Goal: Check status: Check status

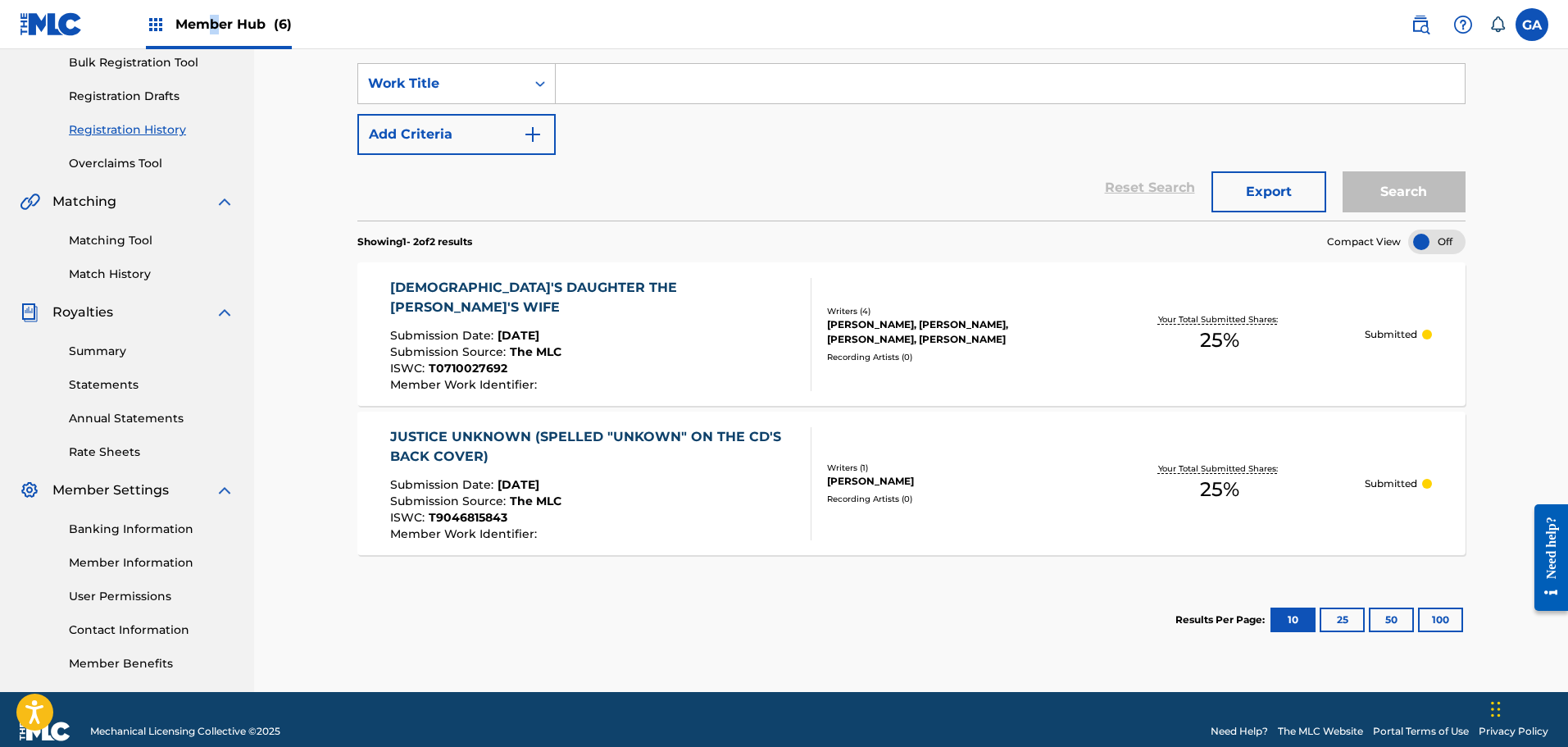
click at [215, 26] on span "Member Hub (6)" at bounding box center [233, 24] width 117 height 19
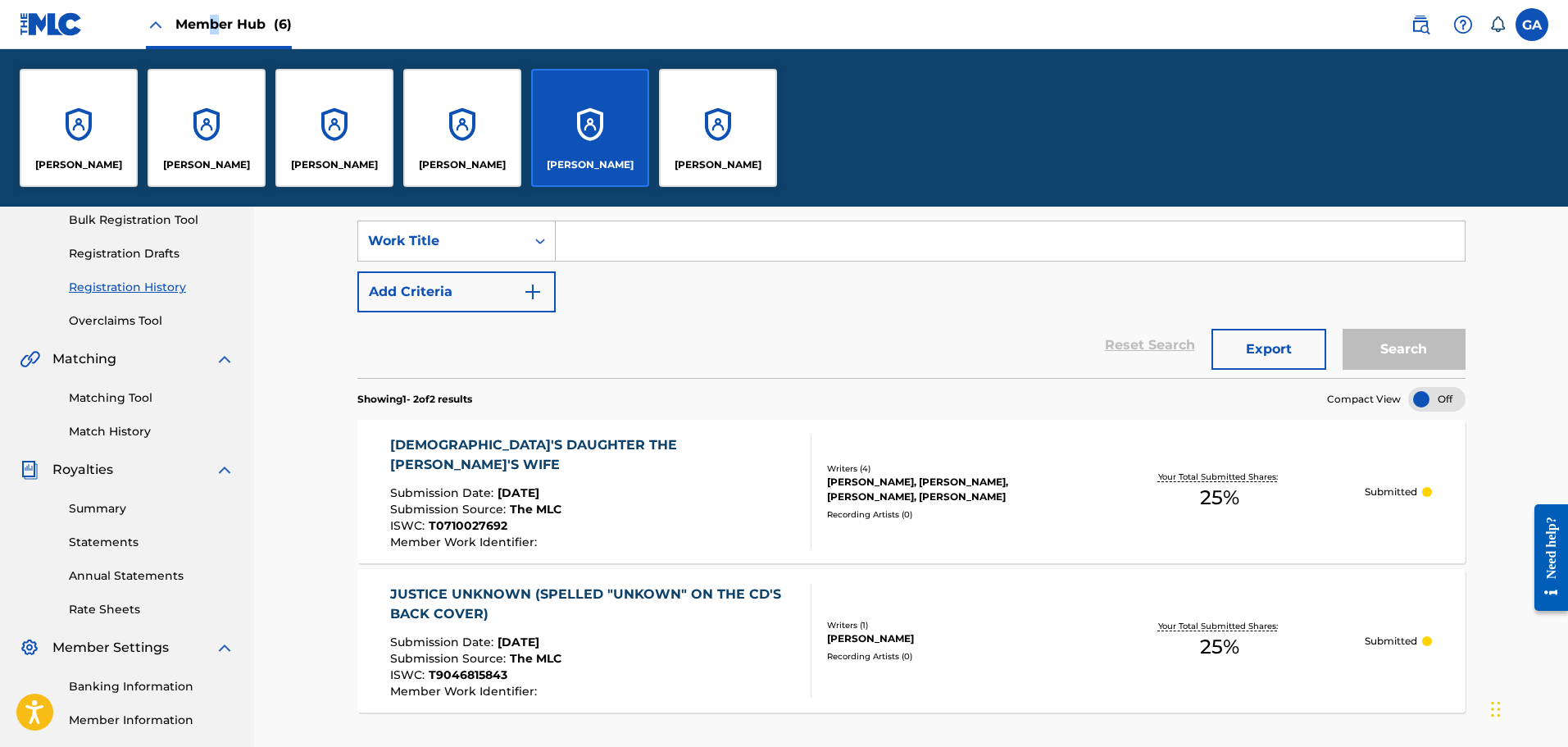
scroll to position [404, 0]
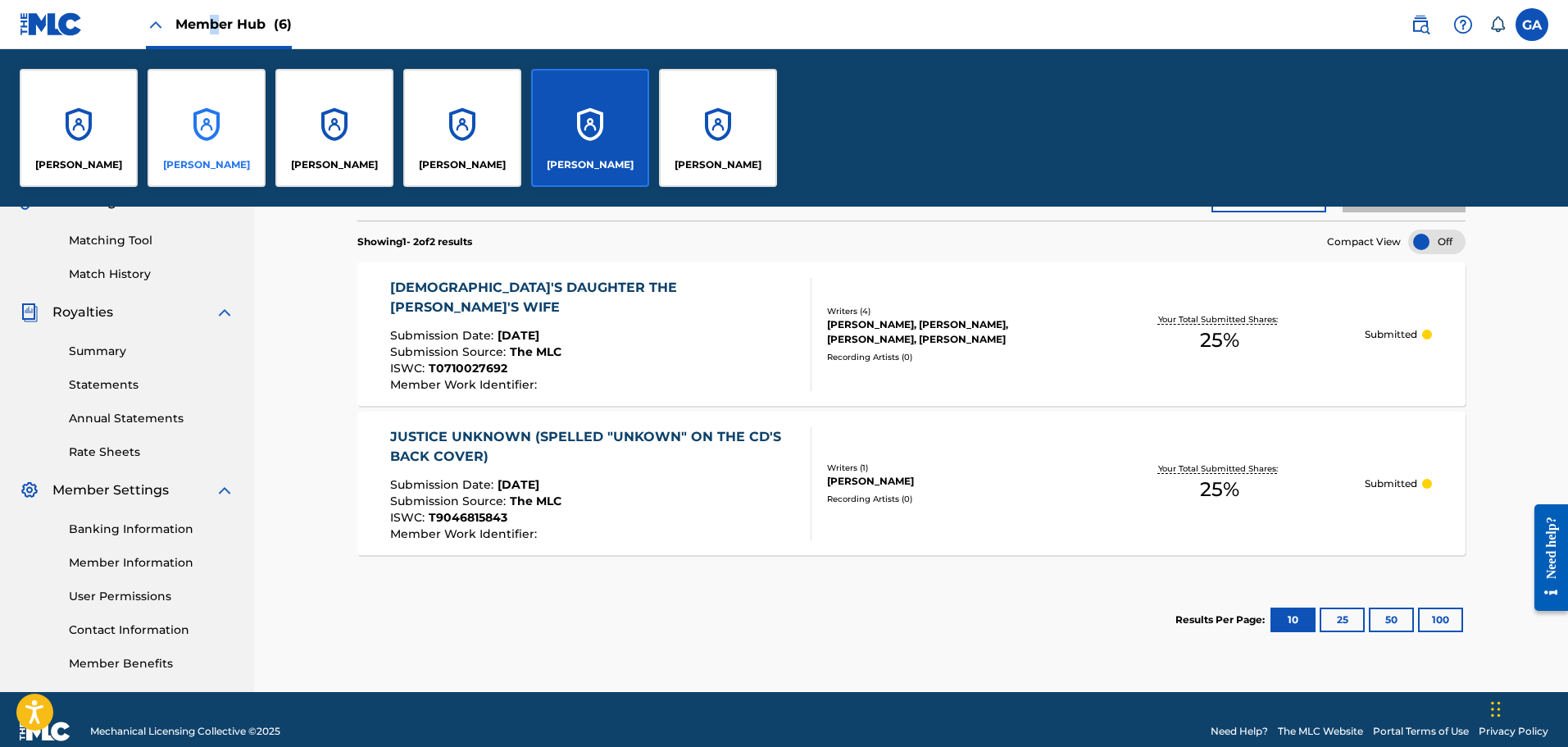
click at [186, 131] on div "[PERSON_NAME]" at bounding box center [207, 128] width 118 height 118
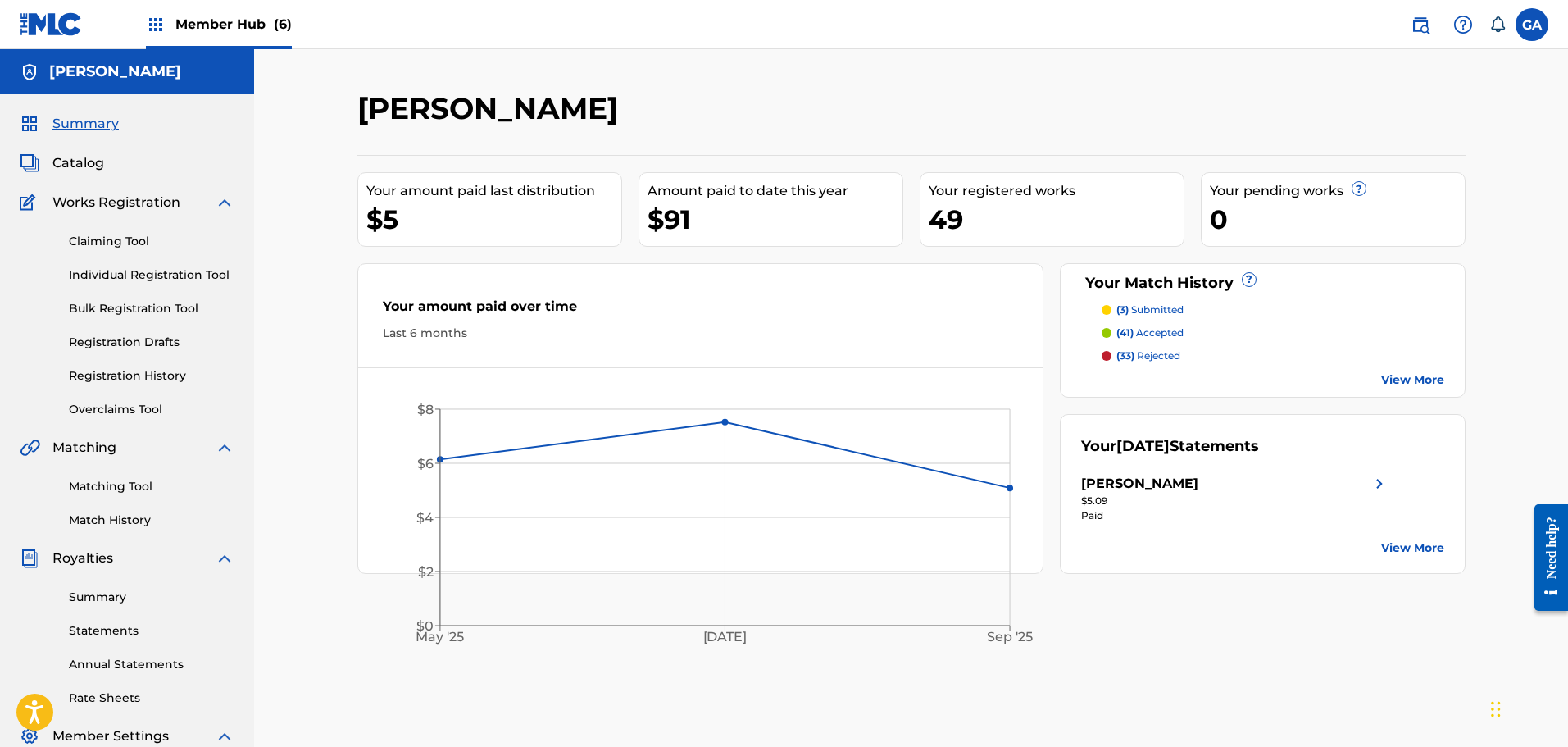
click at [237, 27] on span "Member Hub (6)" at bounding box center [233, 24] width 117 height 19
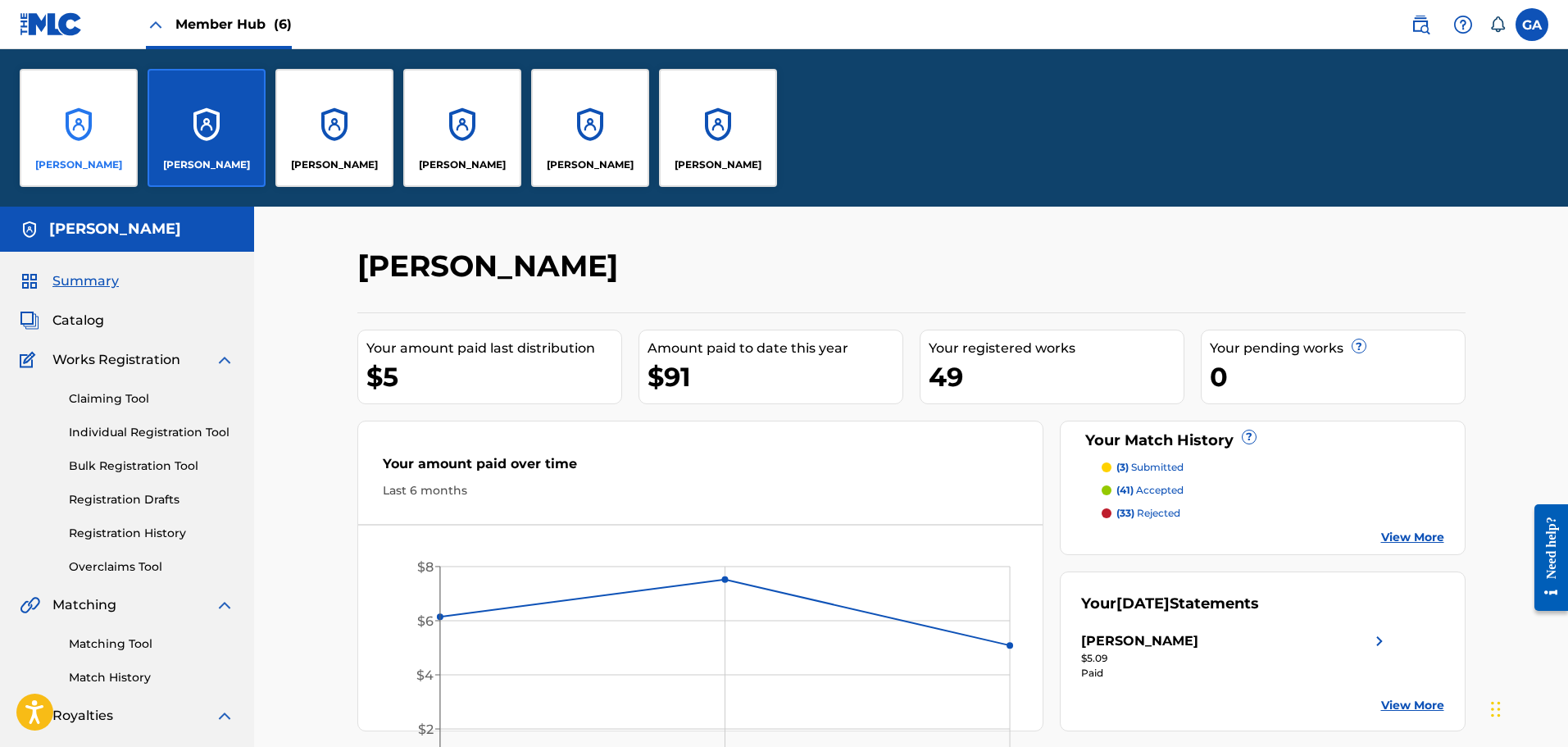
click at [63, 143] on div "[PERSON_NAME]" at bounding box center [79, 128] width 118 height 118
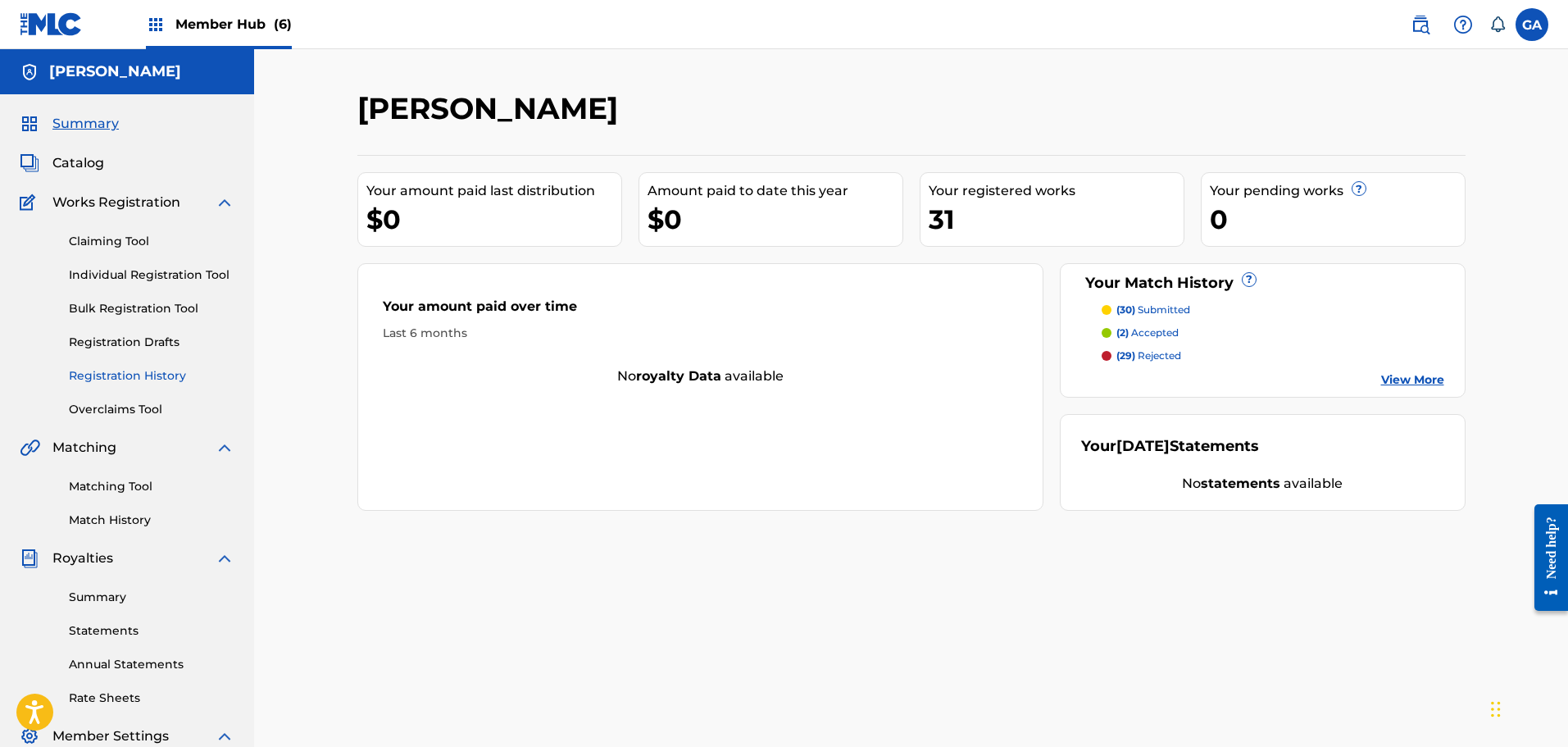
click at [115, 374] on link "Registration History" at bounding box center [151, 376] width 166 height 17
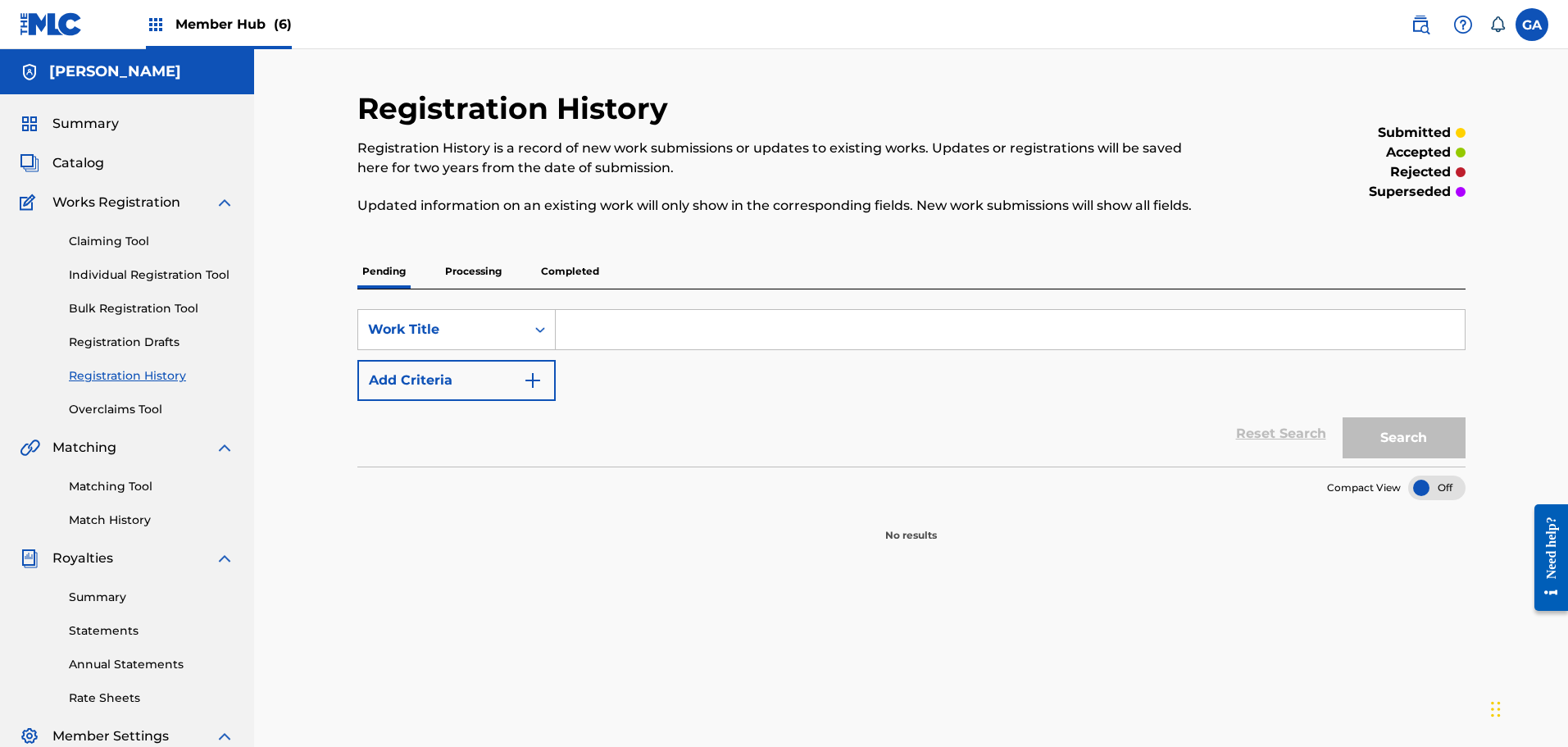
click at [512, 281] on div "Pending Processing Completed" at bounding box center [911, 271] width 1108 height 34
click at [475, 270] on p "Processing" at bounding box center [473, 271] width 66 height 34
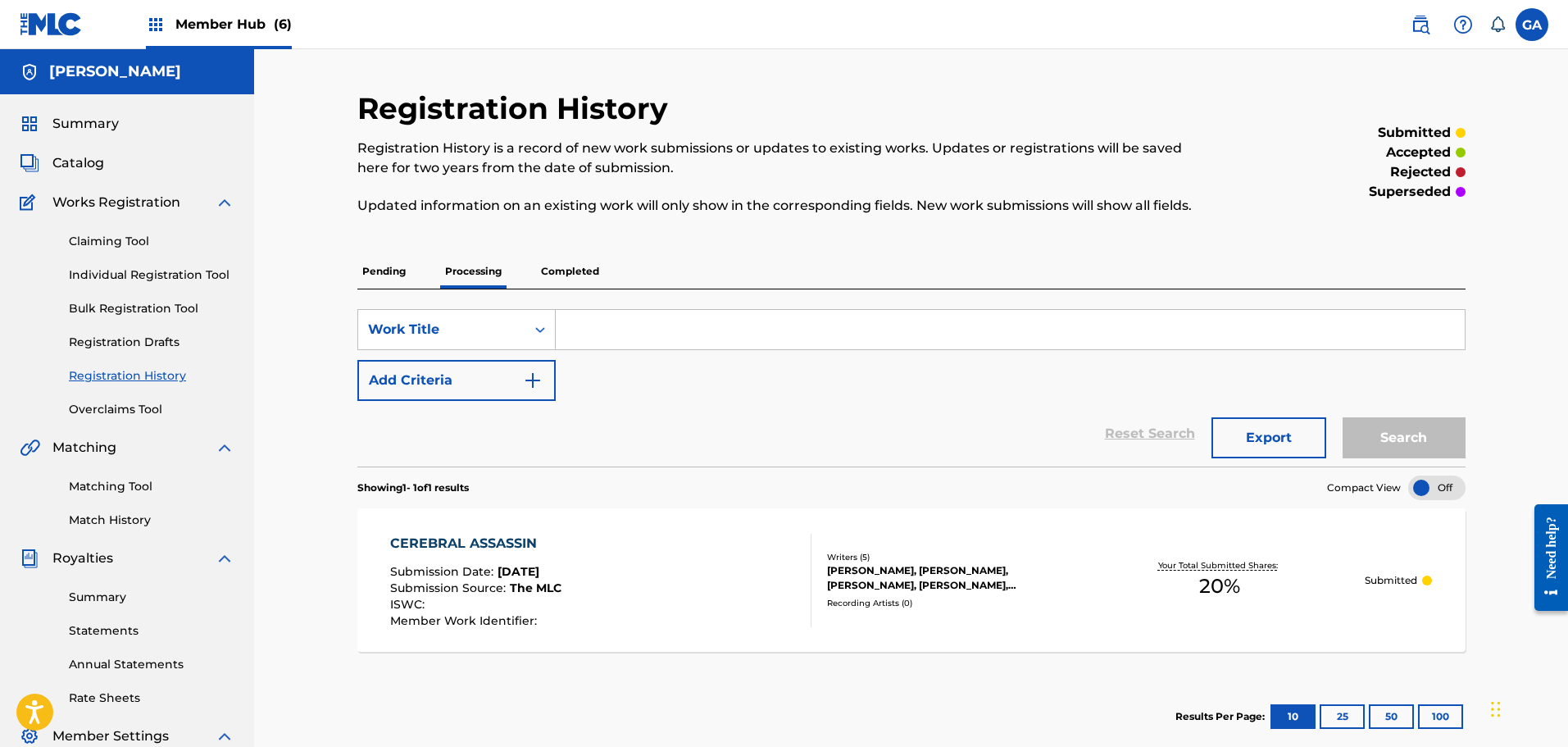
click at [599, 251] on div "Registration History Registration History is a record of new work submissions o…" at bounding box center [911, 422] width 1108 height 665
click at [576, 264] on p "Completed" at bounding box center [570, 271] width 68 height 34
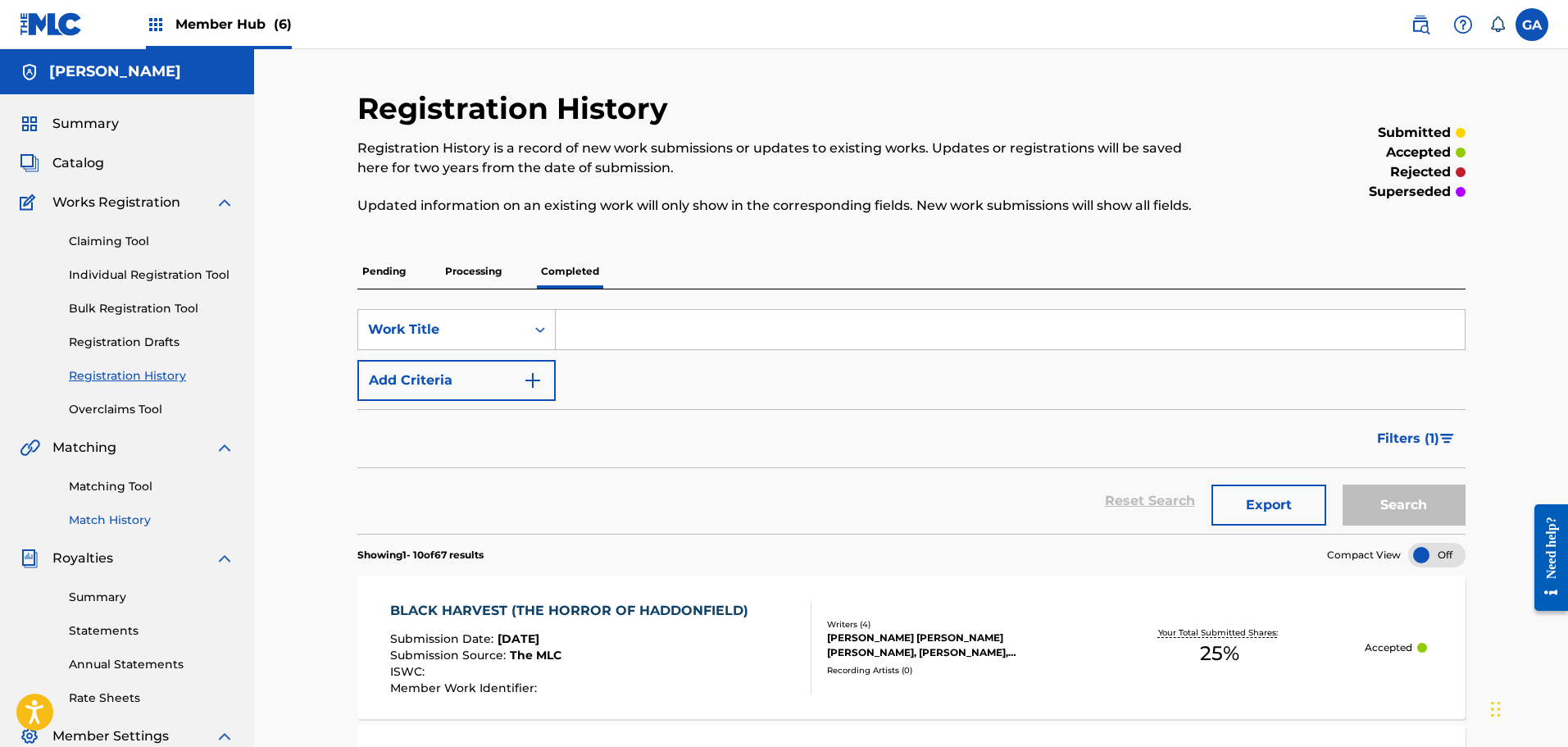
click at [127, 519] on link "Match History" at bounding box center [151, 520] width 166 height 17
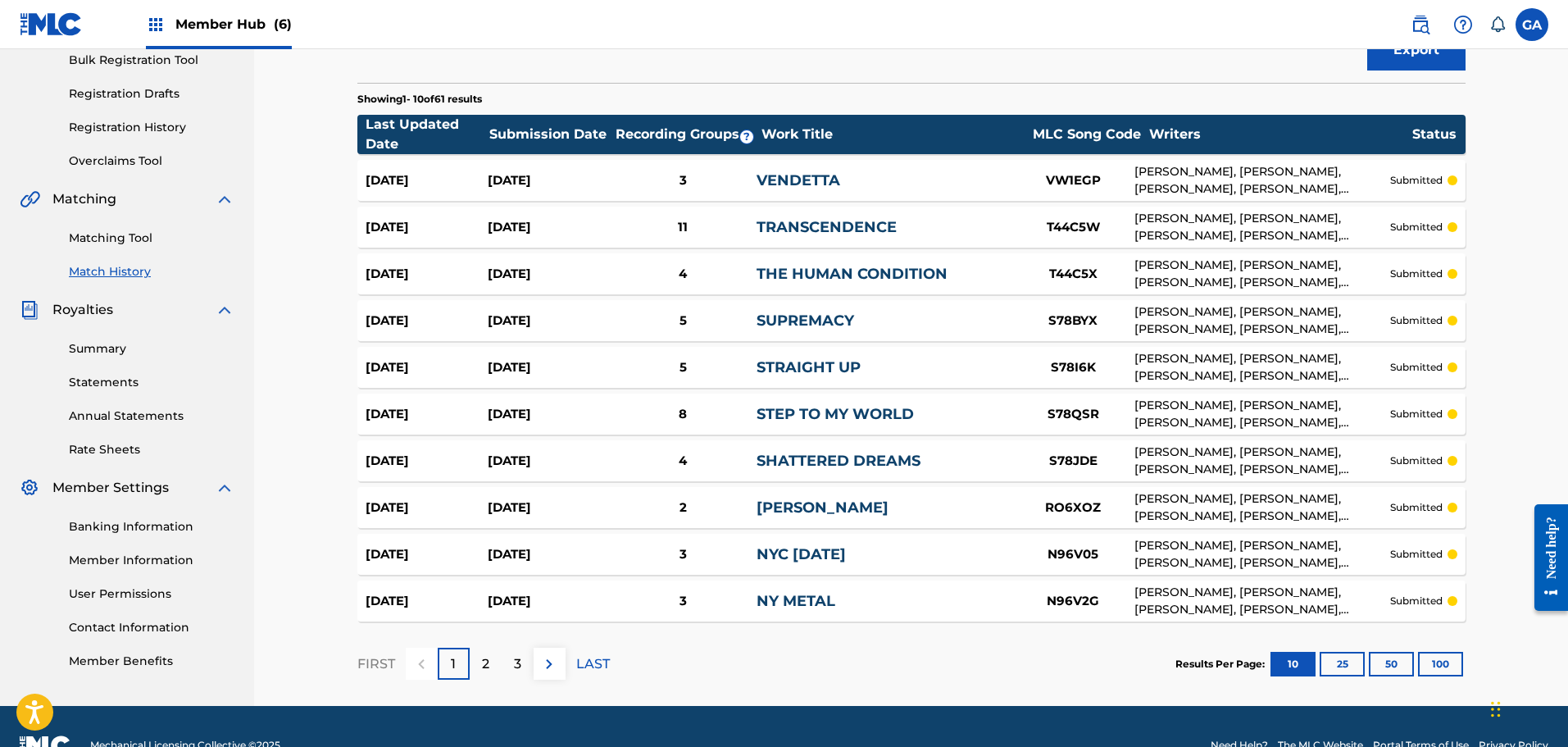
scroll to position [286, 0]
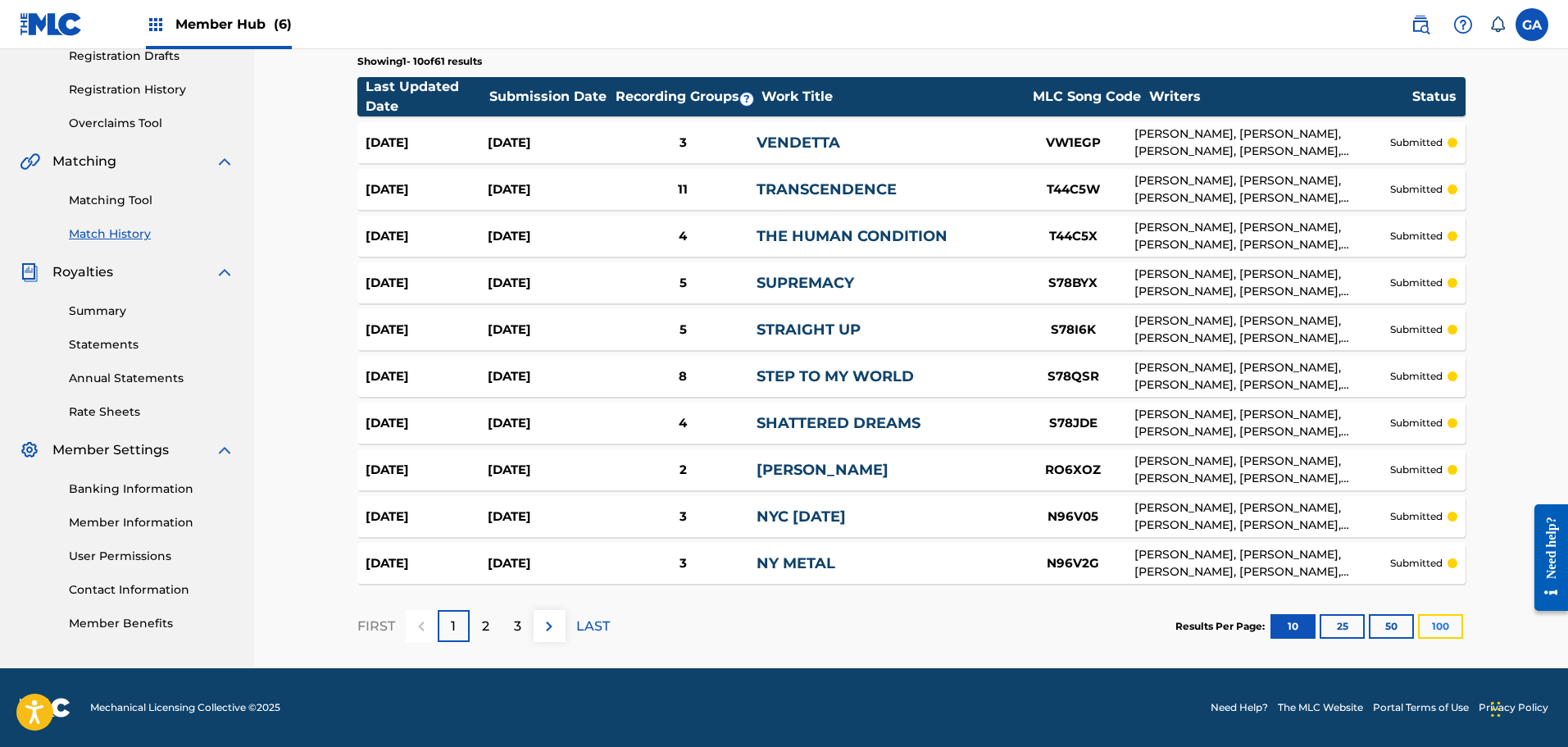
click at [1440, 626] on button "100" at bounding box center [1440, 626] width 45 height 25
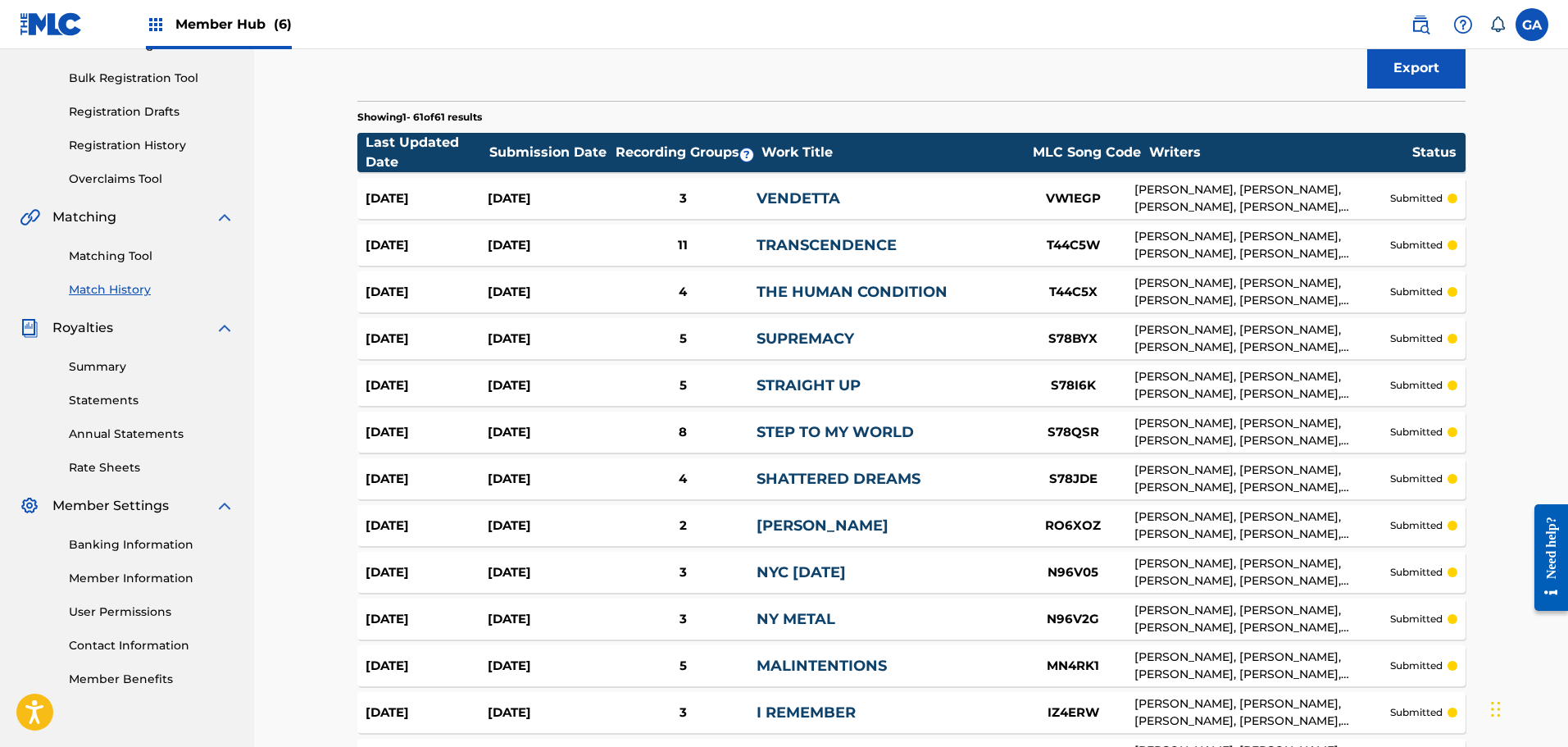
scroll to position [0, 0]
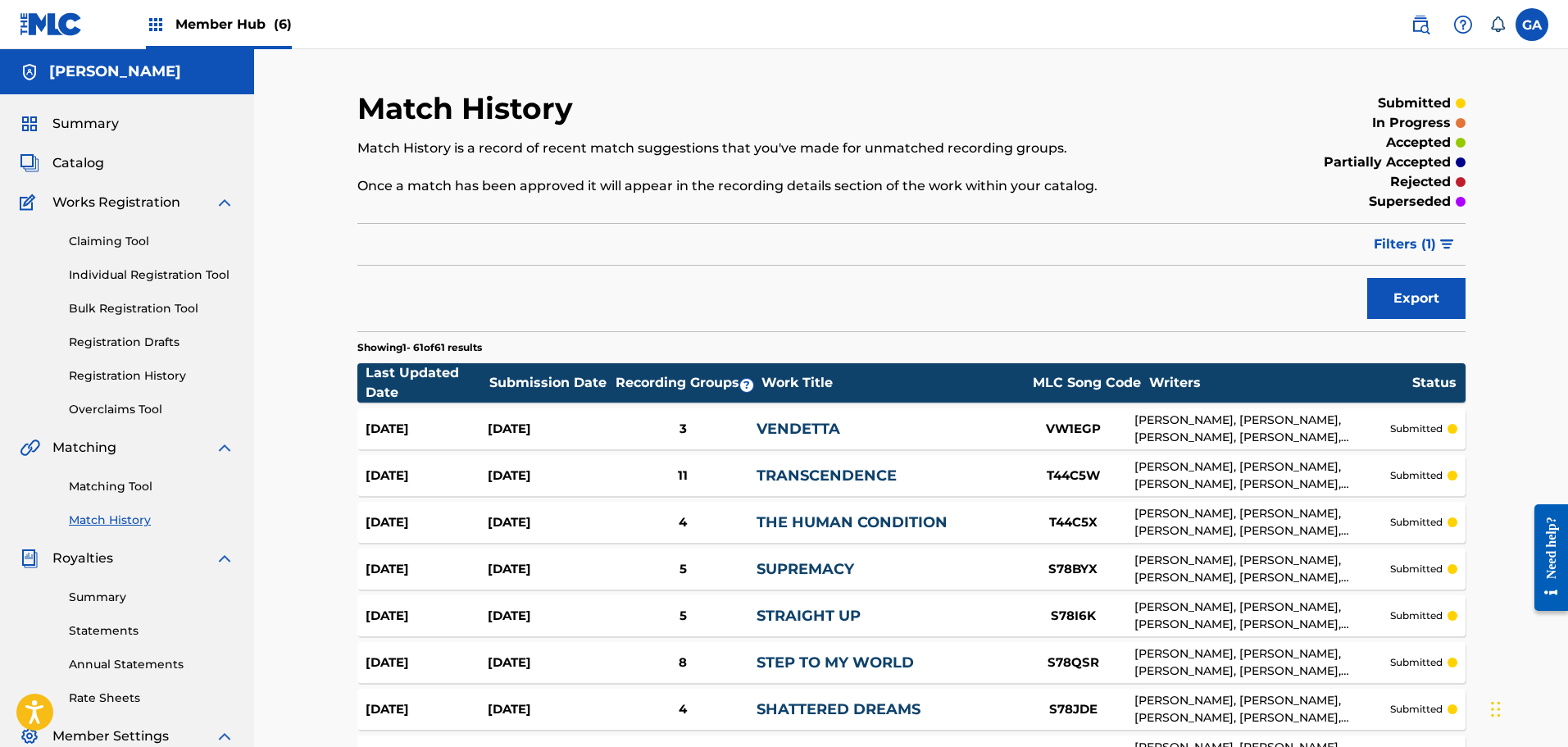
click at [101, 64] on h5 "[PERSON_NAME]" at bounding box center [115, 72] width 132 height 19
click at [170, 26] on div "Member Hub (6)" at bounding box center [219, 24] width 146 height 48
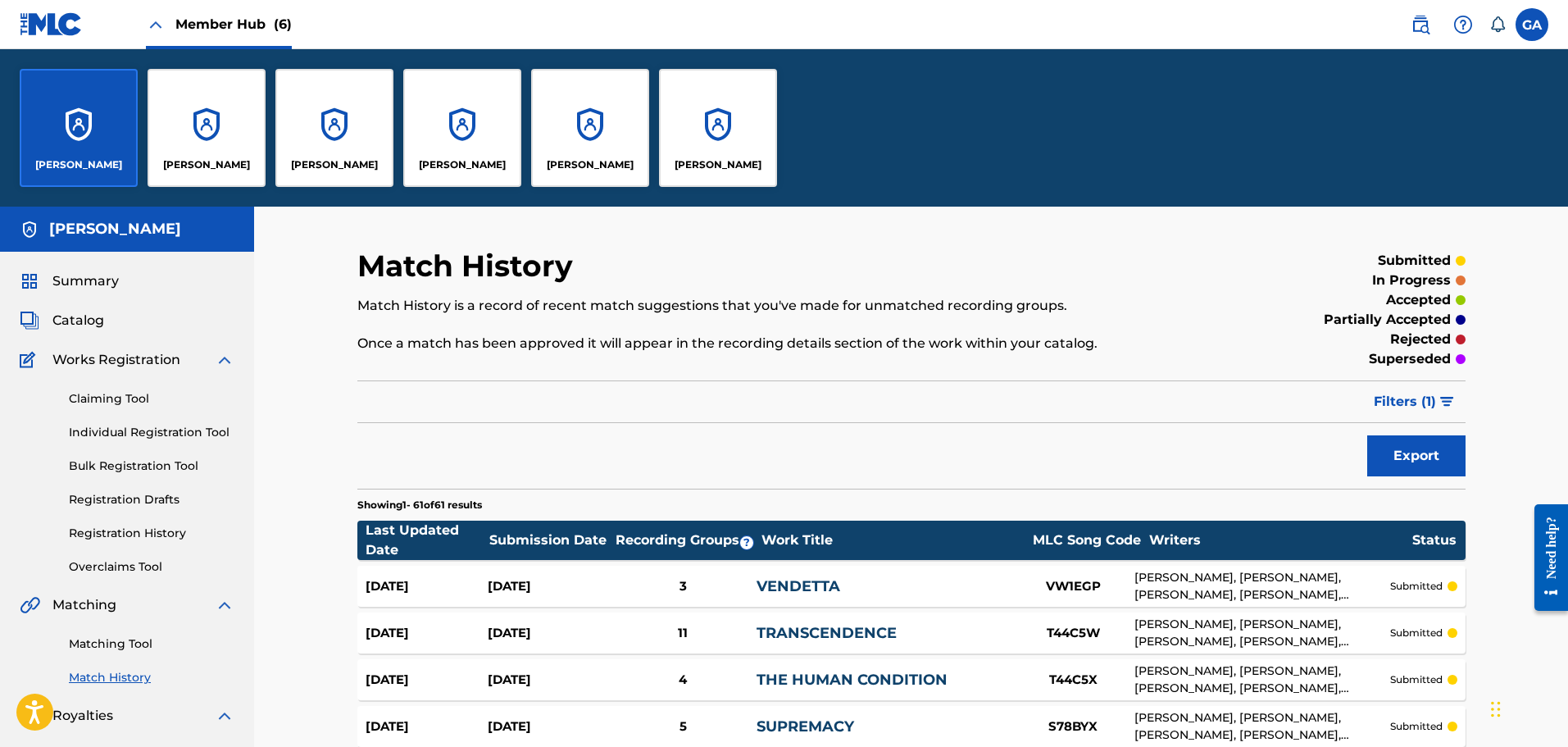
click at [104, 130] on div "[PERSON_NAME]" at bounding box center [79, 128] width 118 height 118
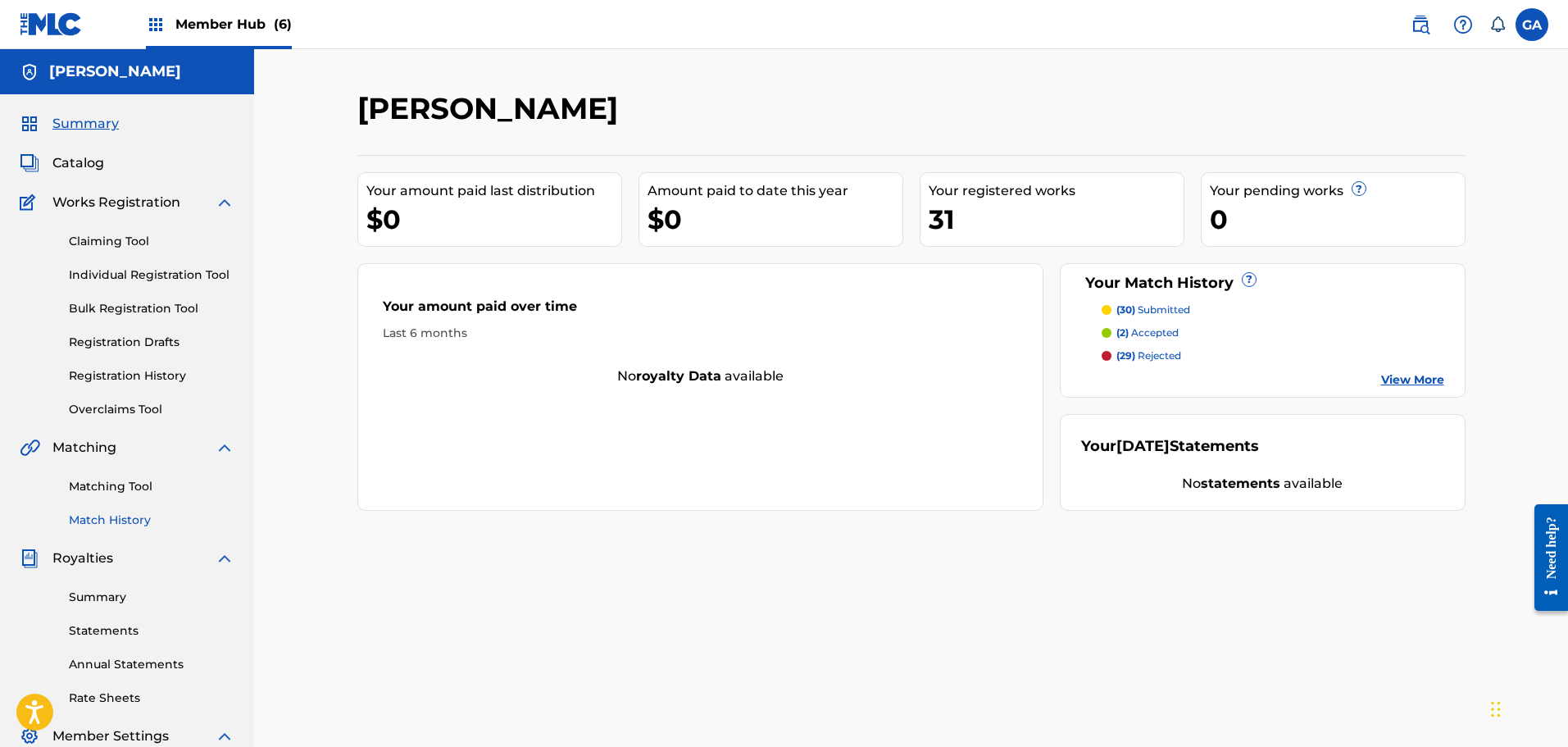
click at [120, 515] on link "Match History" at bounding box center [151, 520] width 166 height 17
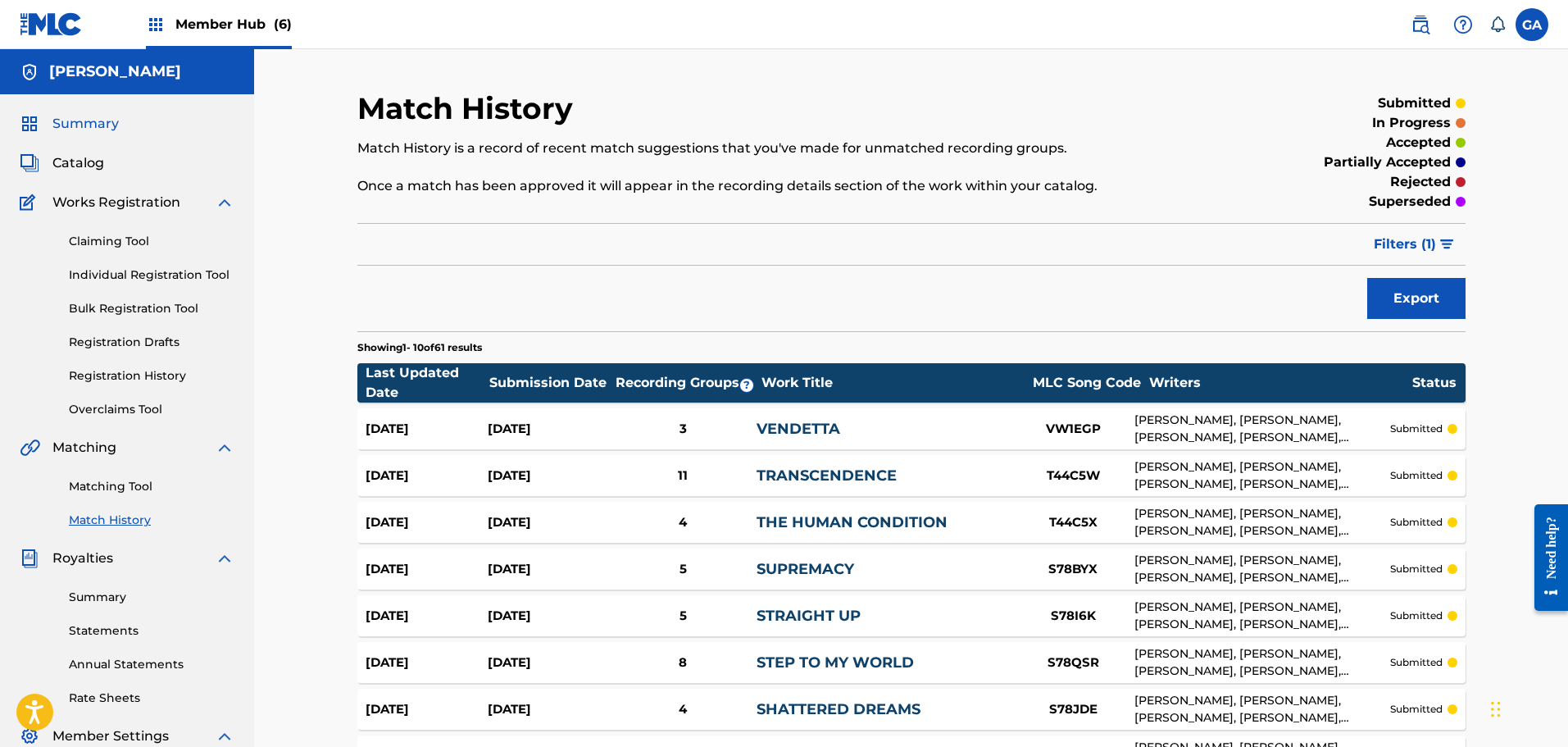
click at [90, 122] on span "Summary" at bounding box center [85, 124] width 66 height 20
